Goal: Information Seeking & Learning: Learn about a topic

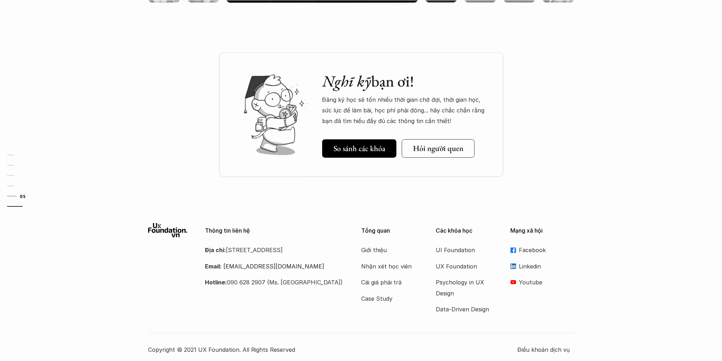
scroll to position [2122, 0]
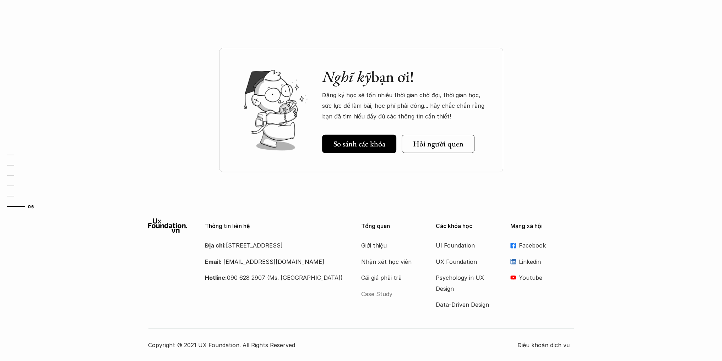
click at [372, 293] on p "Case Study" at bounding box center [389, 294] width 57 height 11
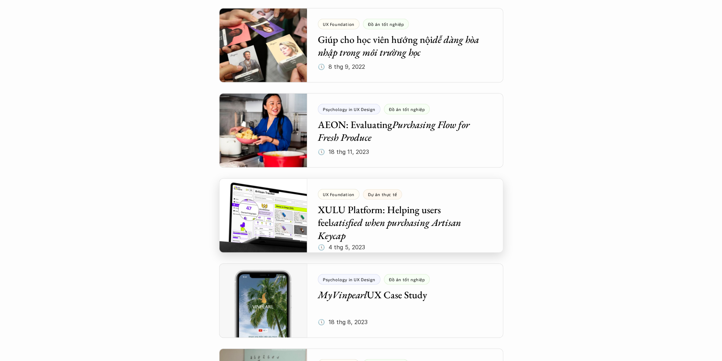
scroll to position [2876, 0]
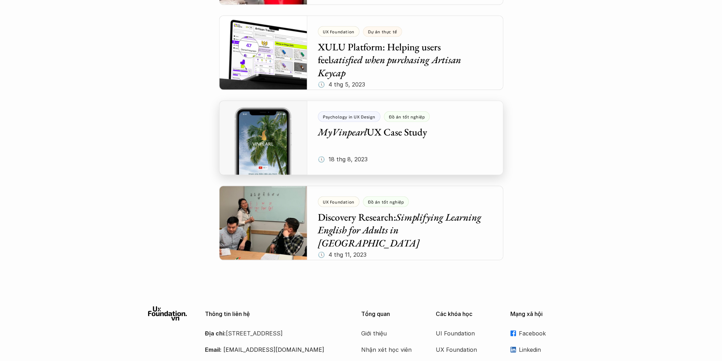
click at [428, 141] on div at bounding box center [361, 138] width 284 height 75
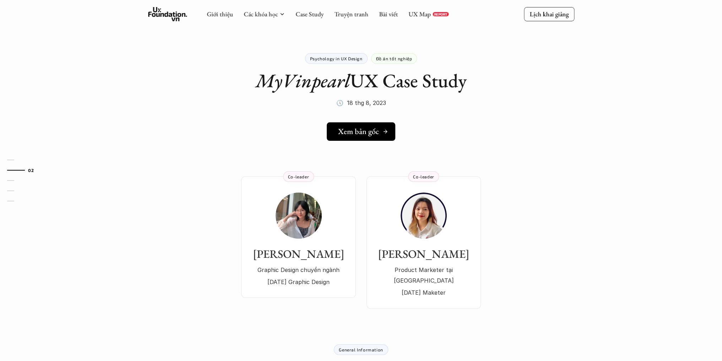
click at [359, 138] on link "Xem bản gốc" at bounding box center [361, 132] width 69 height 18
click at [389, 15] on link "Bài viết" at bounding box center [388, 14] width 19 height 8
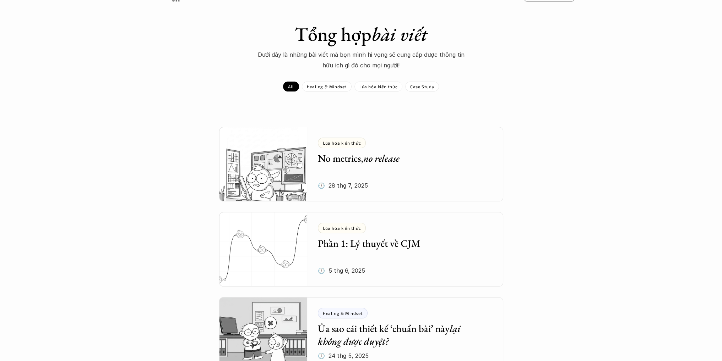
scroll to position [71, 0]
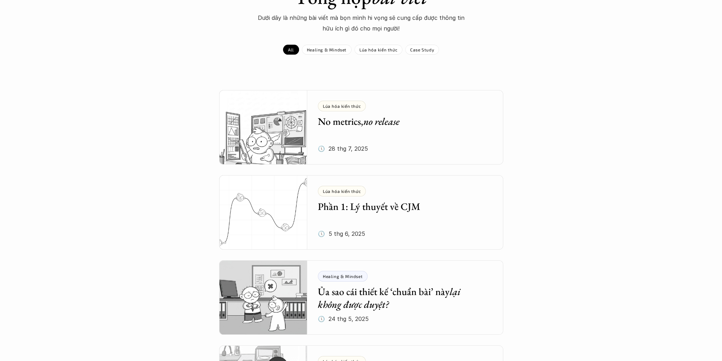
click at [393, 202] on h5 "Phần 1: Lý thuyết về CJM" at bounding box center [400, 206] width 164 height 13
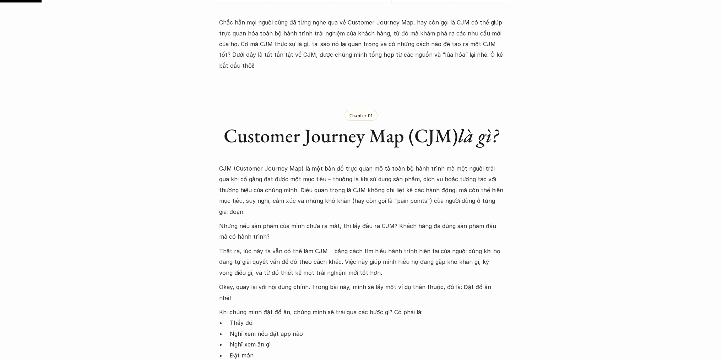
scroll to position [320, 0]
drag, startPoint x: 365, startPoint y: 169, endPoint x: 388, endPoint y: 171, distance: 22.4
click at [388, 171] on p "CJM (Customer Journey Map) là một bản đồ trực quan mô tả toàn bộ hành trình mà …" at bounding box center [361, 190] width 284 height 54
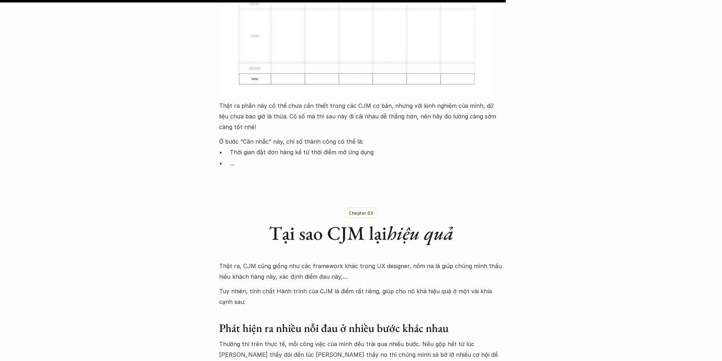
scroll to position [3835, 0]
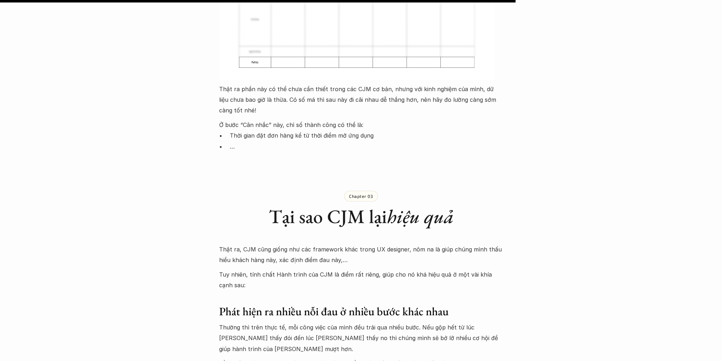
drag, startPoint x: 272, startPoint y: 229, endPoint x: 321, endPoint y: 233, distance: 48.8
click at [320, 270] on p "Tuy nhiên, tính chất Hành trình của CJM là điểm rất riêng, giúp cho nó khá hiệu…" at bounding box center [361, 281] width 284 height 22
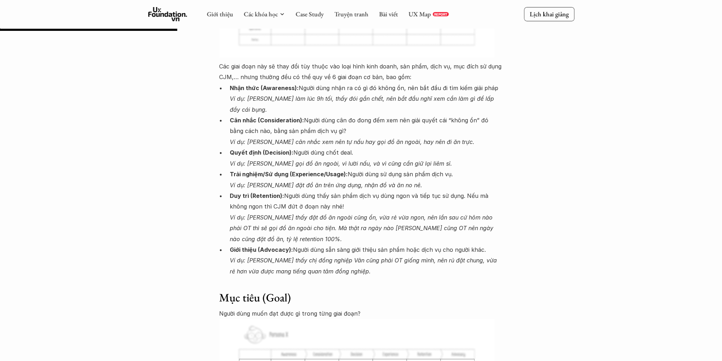
scroll to position [1183, 0]
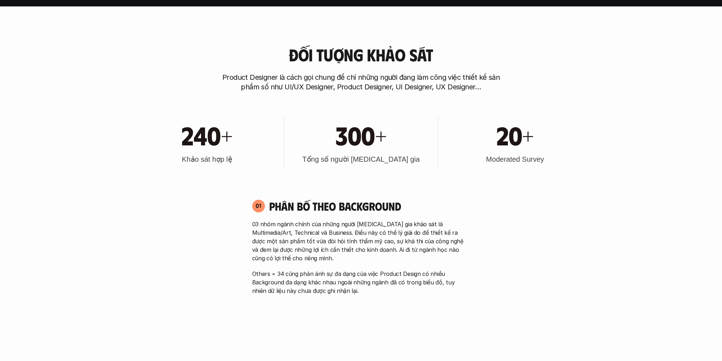
scroll to position [178, 0]
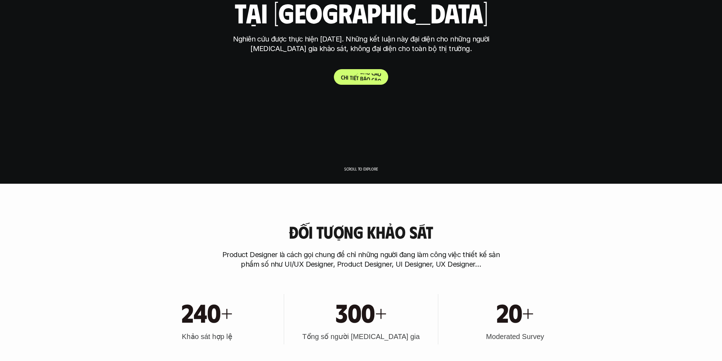
click at [366, 77] on p "C h i t i ế t b á o c á o" at bounding box center [361, 77] width 40 height 7
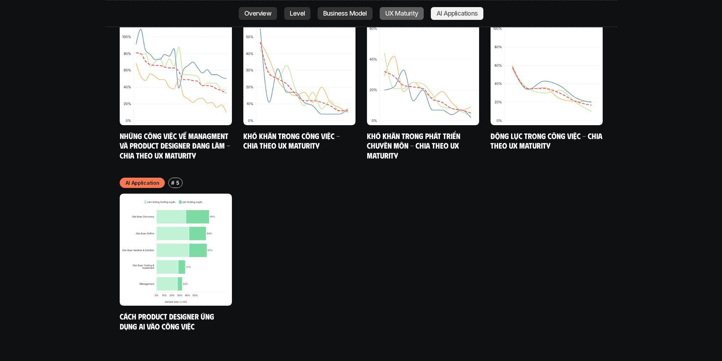
scroll to position [3821, 0]
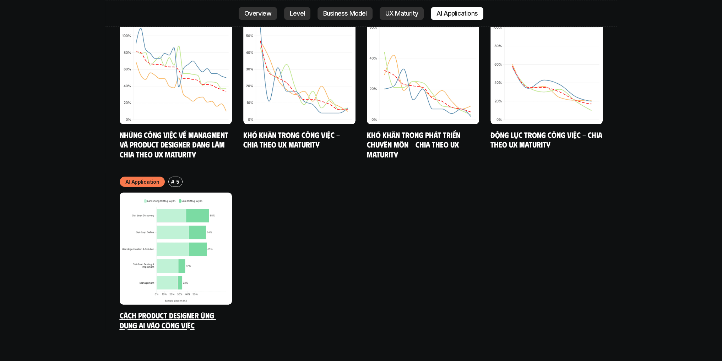
click at [187, 199] on img at bounding box center [176, 249] width 112 height 112
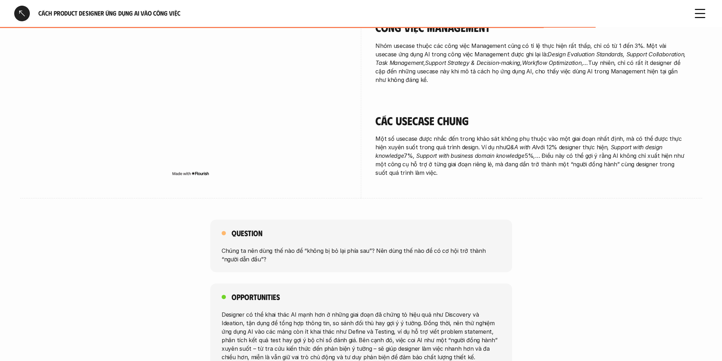
scroll to position [1196, 0]
